Goal: Find specific page/section: Find specific page/section

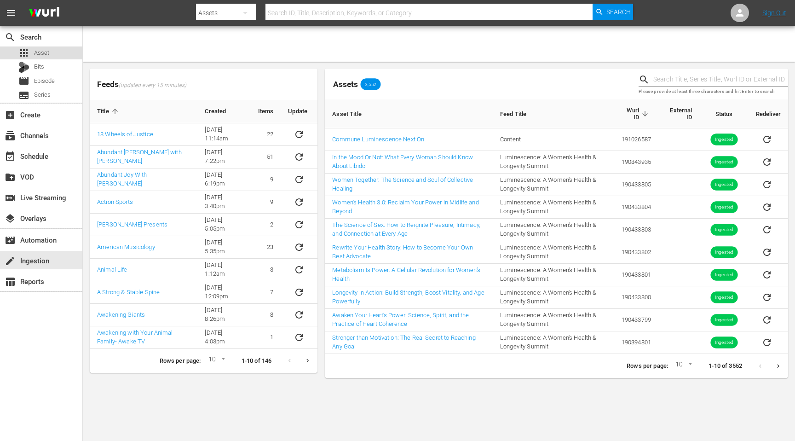
click at [46, 57] on span "Asset" at bounding box center [41, 52] width 15 height 9
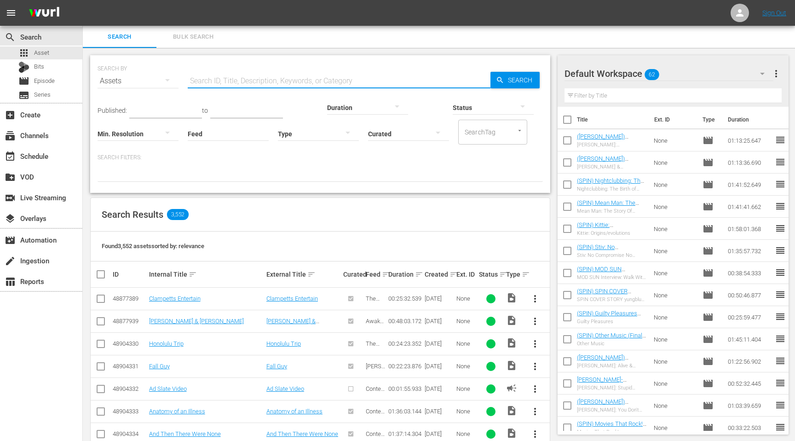
click at [231, 81] on input "text" at bounding box center [339, 81] width 303 height 22
paste input "[PERSON_NAME]: Ancestral Diets, Nutrient Dense Ingredients, Whole Foods for Imp…"
type input "[PERSON_NAME]: Ancestral Diets, Nutrient Dense Ingredients, Whole Foods for Imp…"
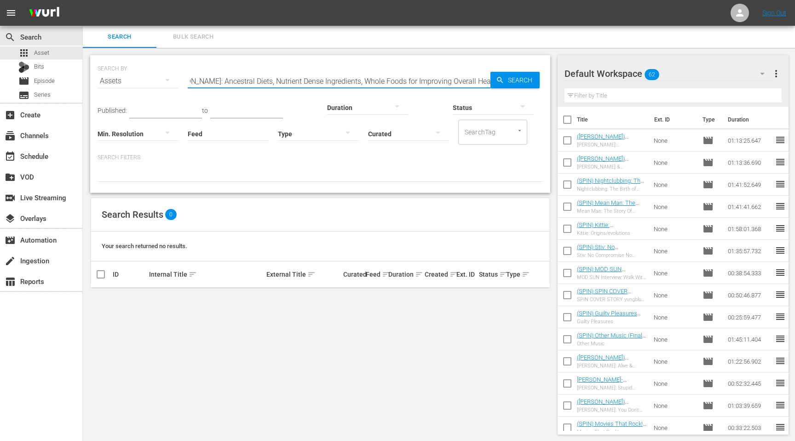
click at [232, 81] on input "[PERSON_NAME]: Ancestral Diets, Nutrient Dense Ingredients, Whole Foods for Imp…" at bounding box center [339, 81] width 303 height 22
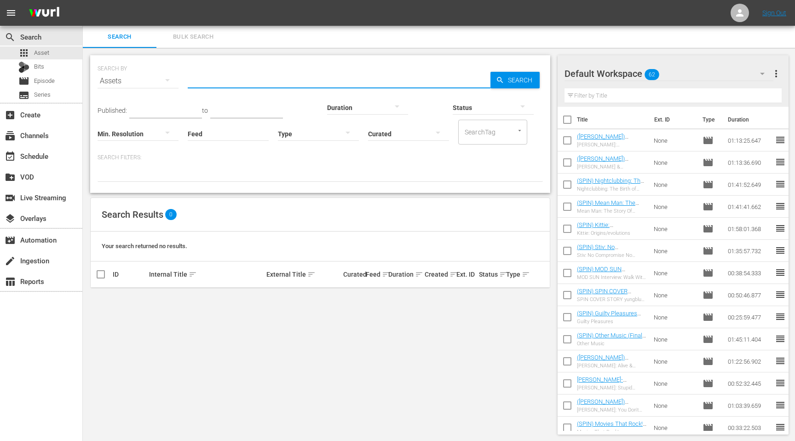
scroll to position [0, 0]
